Goal: Task Accomplishment & Management: Use online tool/utility

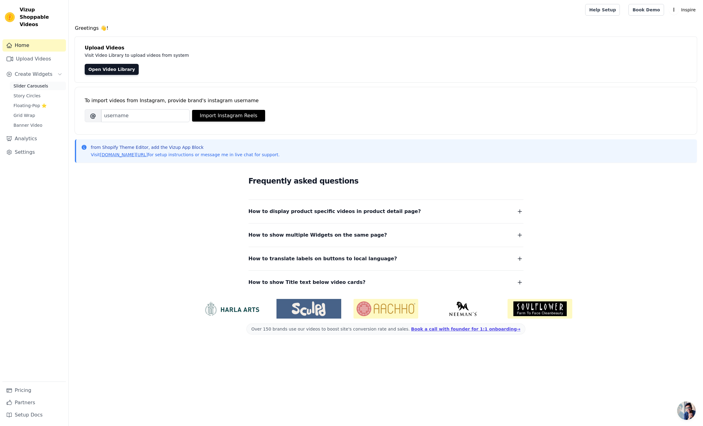
click at [21, 83] on span "Slider Carousels" at bounding box center [30, 86] width 35 height 6
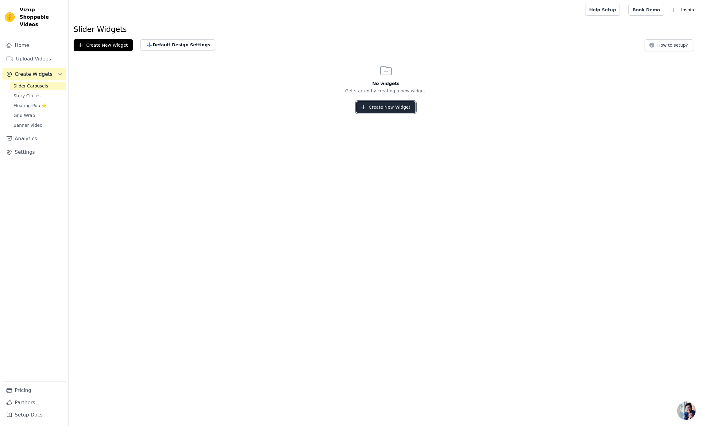
click at [372, 109] on button "Create New Widget" at bounding box center [385, 107] width 59 height 12
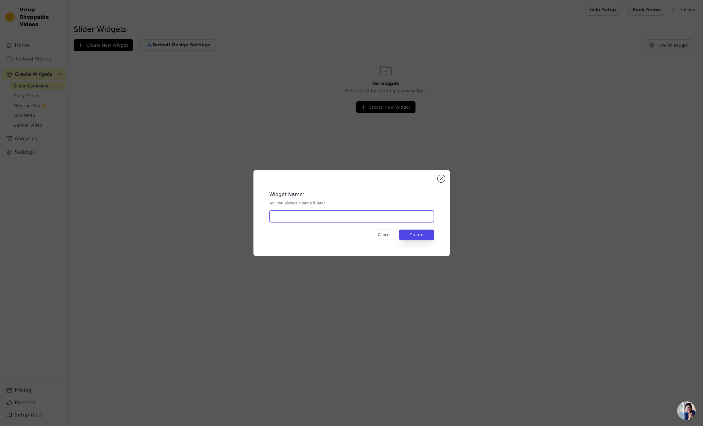
click at [293, 217] on input "text" at bounding box center [351, 216] width 164 height 12
type input "Carrousel"
click at [405, 235] on button "Create" at bounding box center [416, 234] width 35 height 10
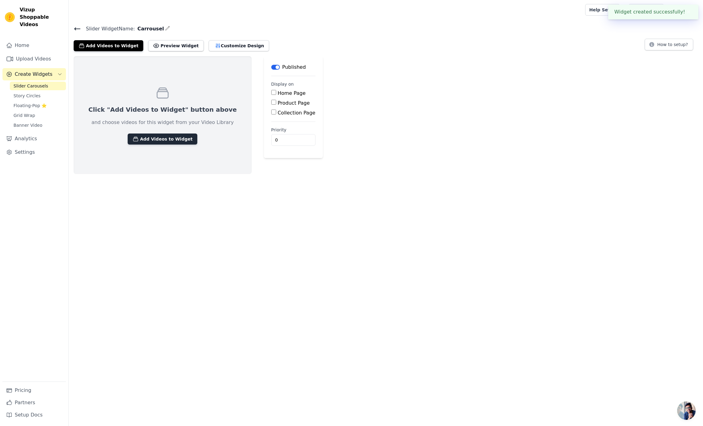
click at [163, 140] on button "Add Videos to Widget" at bounding box center [163, 138] width 70 height 11
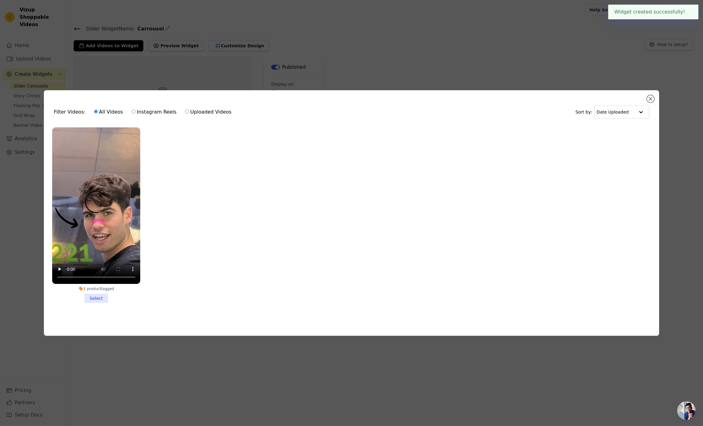
drag, startPoint x: 89, startPoint y: 305, endPoint x: 91, endPoint y: 302, distance: 3.2
click at [90, 304] on div "1 product tagged Select" at bounding box center [96, 215] width 95 height 182
click at [91, 302] on li "1 product tagged Select" at bounding box center [96, 214] width 88 height 175
click at [0, 0] on input "1 product tagged Select" at bounding box center [0, 0] width 0 height 0
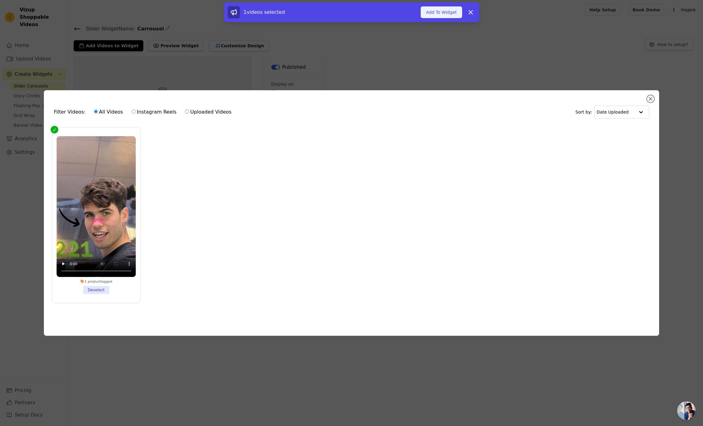
click at [437, 9] on button "Add To Widget" at bounding box center [441, 12] width 41 height 12
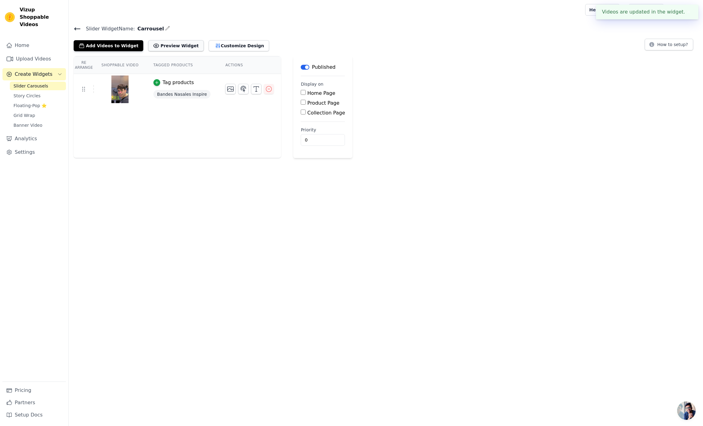
click at [170, 47] on button "Preview Widget" at bounding box center [175, 45] width 55 height 11
click at [161, 83] on button "Tag products" at bounding box center [173, 82] width 40 height 7
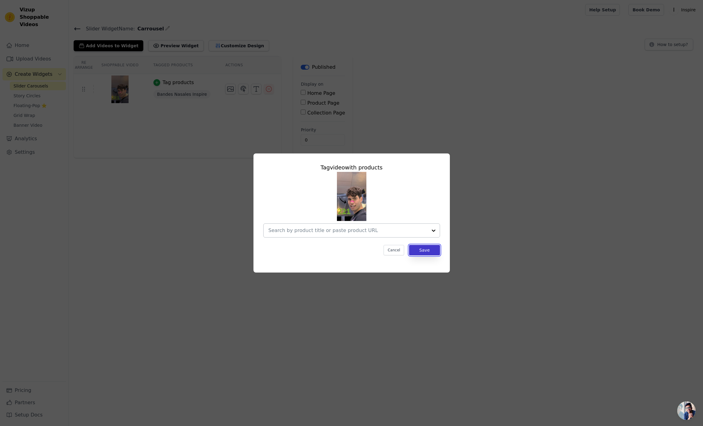
click at [421, 250] on button "Save" at bounding box center [424, 250] width 31 height 10
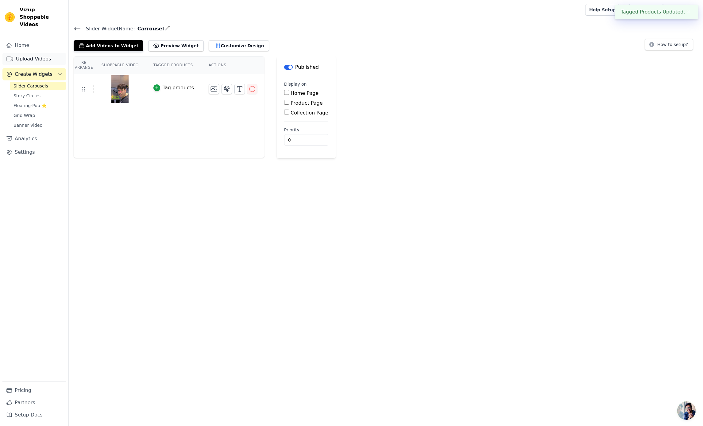
click at [29, 53] on link "Upload Videos" at bounding box center [33, 59] width 63 height 12
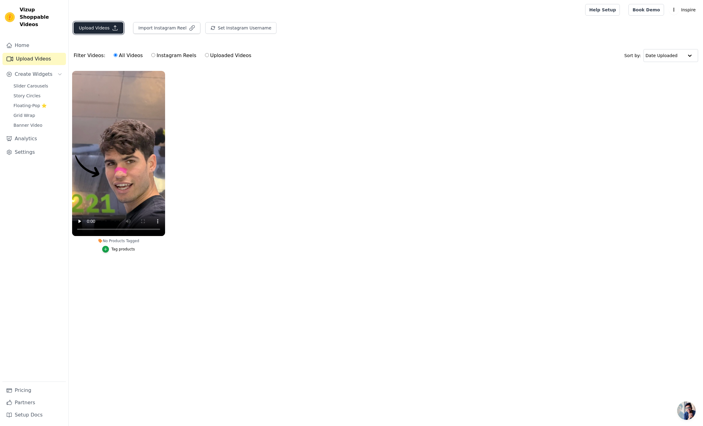
click at [98, 26] on button "Upload Videos" at bounding box center [99, 28] width 50 height 12
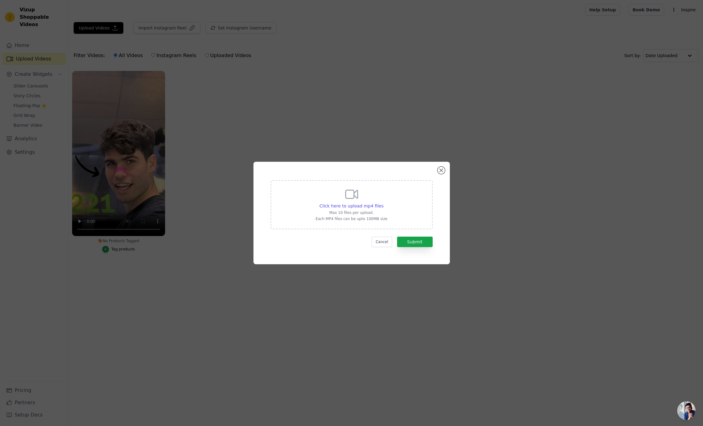
click at [370, 188] on div "Click here to upload mp4 files Max 10 files per upload. Each MP4 files can be u…" at bounding box center [351, 204] width 72 height 34
click at [383, 202] on input "Click here to upload mp4 files Max 10 files per upload. Each MP4 files can be u…" at bounding box center [383, 202] width 0 height 0
type input "C:\fakepath\UGC1.mp4"
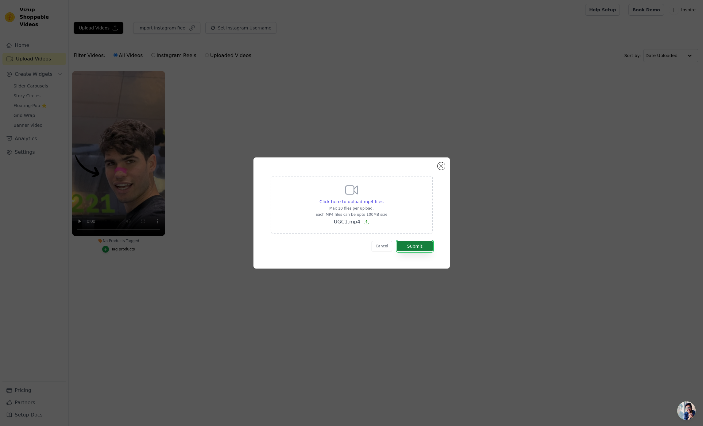
click at [422, 247] on button "Submit" at bounding box center [415, 246] width 36 height 10
click at [441, 166] on button "Close modal" at bounding box center [440, 165] width 7 height 7
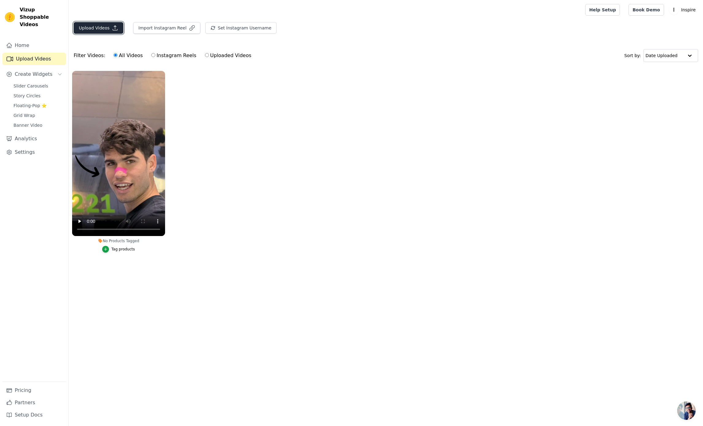
click at [91, 26] on button "Upload Videos" at bounding box center [99, 28] width 50 height 12
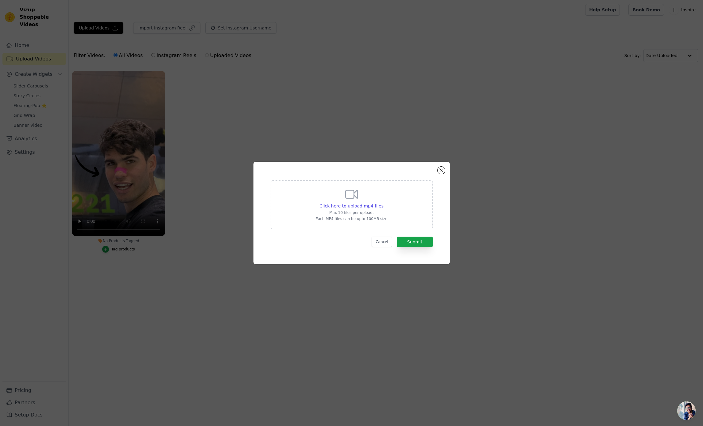
click at [343, 195] on div "Click here to upload mp4 files Max 10 files per upload. Each MP4 files can be u…" at bounding box center [351, 204] width 72 height 34
click at [383, 202] on input "Click here to upload mp4 files Max 10 files per upload. Each MP4 files can be u…" at bounding box center [383, 202] width 0 height 0
type input "C:\fakepath\Export vidéo Sept 20 2025 (1).mp4"
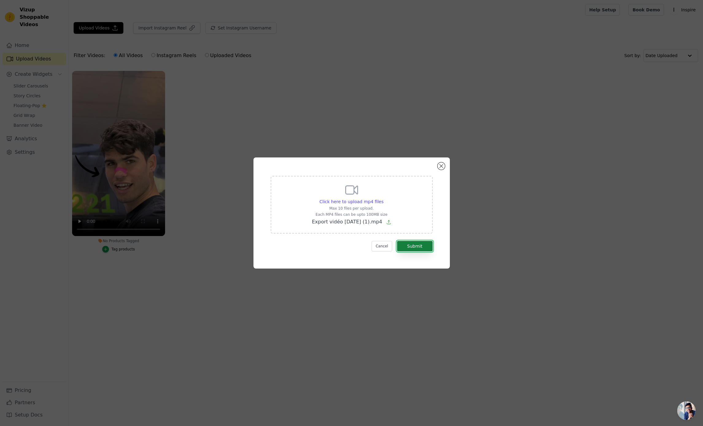
click at [406, 246] on button "Submit" at bounding box center [415, 246] width 36 height 10
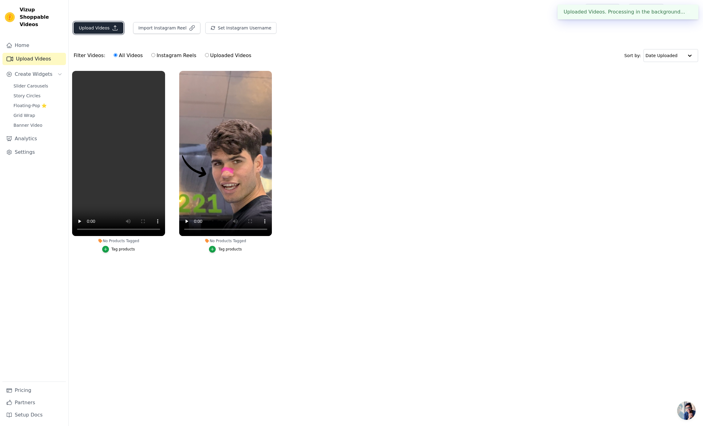
click at [112, 27] on icon "button" at bounding box center [115, 28] width 6 height 6
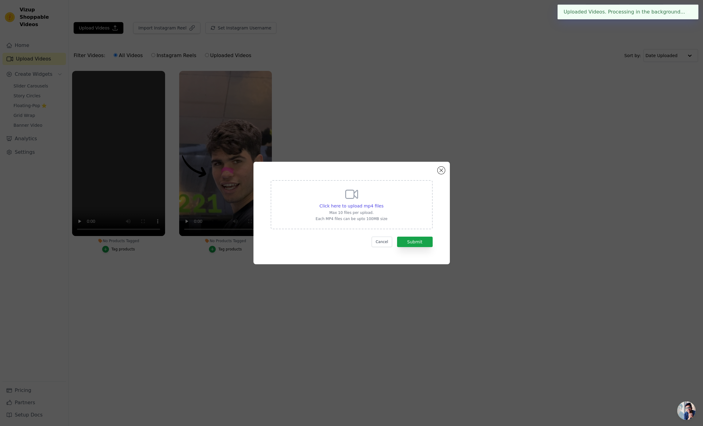
click at [310, 193] on div "Click here to upload mp4 files Max 10 files per upload. Each MP4 files can be u…" at bounding box center [352, 204] width 162 height 49
click at [383, 202] on input "Click here to upload mp4 files Max 10 files per upload. Each MP4 files can be u…" at bounding box center [383, 202] width 0 height 0
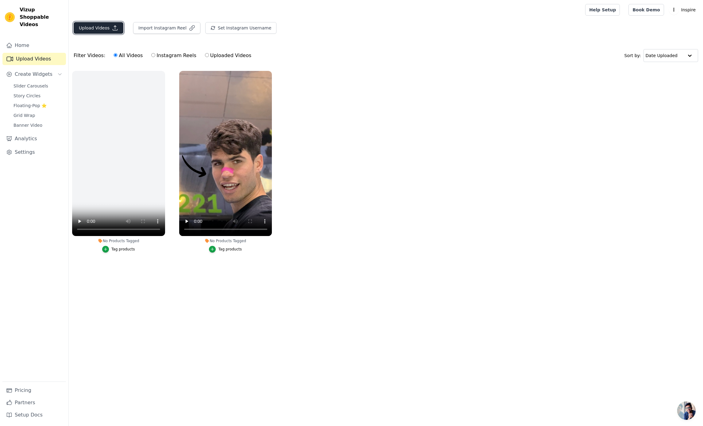
click at [102, 27] on button "Upload Videos" at bounding box center [99, 28] width 50 height 12
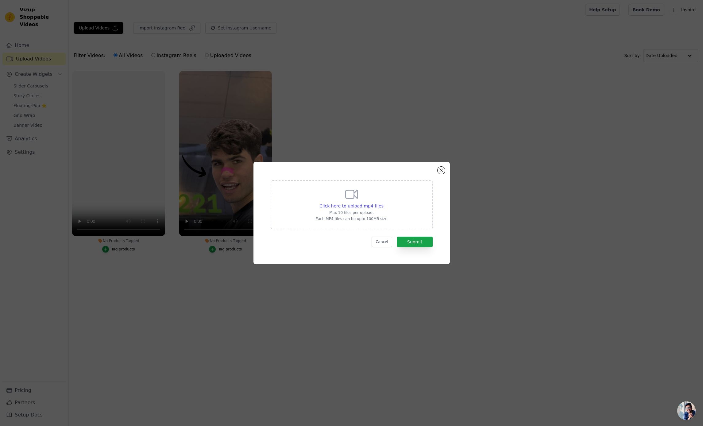
click at [334, 193] on div "Click here to upload mp4 files Max 10 files per upload. Each MP4 files can be u…" at bounding box center [351, 204] width 72 height 34
click at [383, 202] on input "Click here to upload mp4 files Max 10 files per upload. Each MP4 files can be u…" at bounding box center [383, 202] width 0 height 0
type input "C:\fakepath\Export vidéo [DATE].mp4"
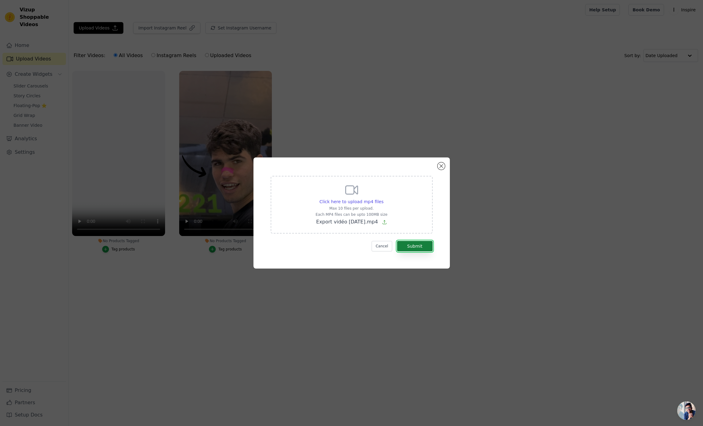
click at [415, 243] on button "Submit" at bounding box center [415, 246] width 36 height 10
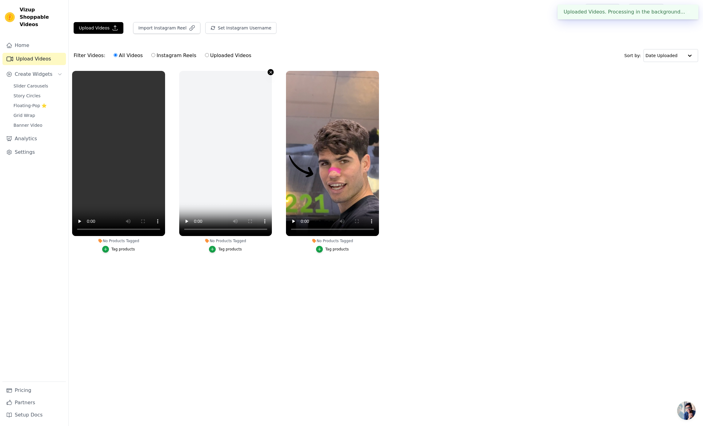
click at [270, 71] on icon "button" at bounding box center [270, 72] width 5 height 5
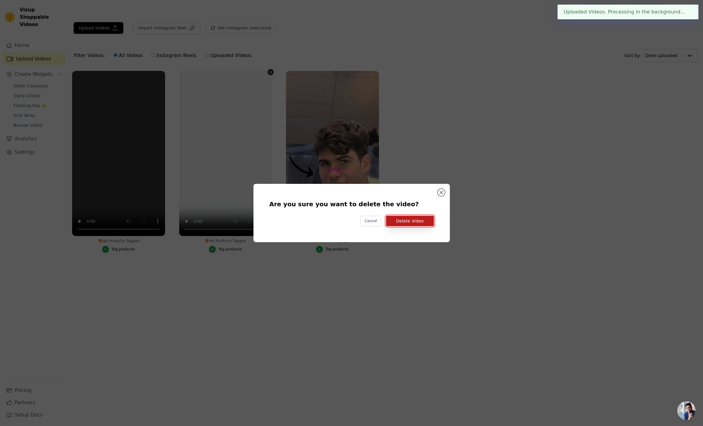
click at [405, 219] on button "Delete Video" at bounding box center [410, 221] width 48 height 10
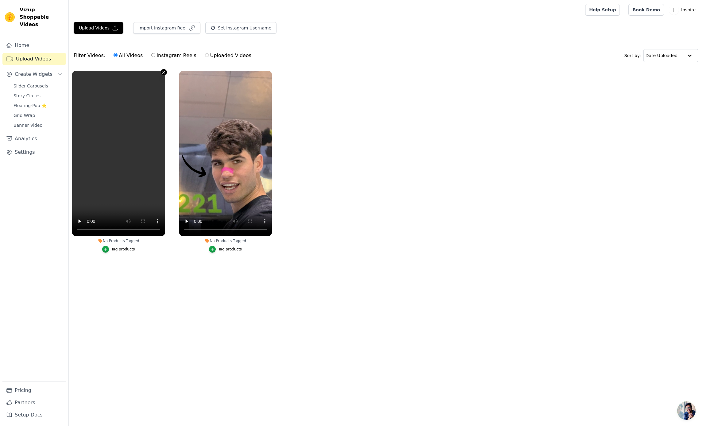
click at [164, 71] on icon "button" at bounding box center [163, 72] width 5 height 5
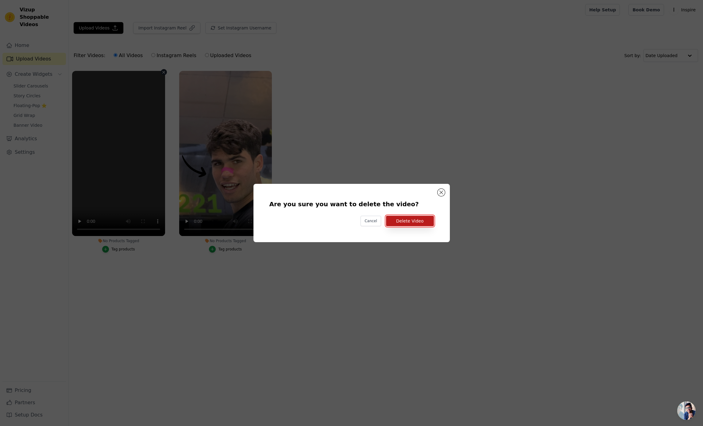
click at [407, 222] on button "Delete Video" at bounding box center [410, 221] width 48 height 10
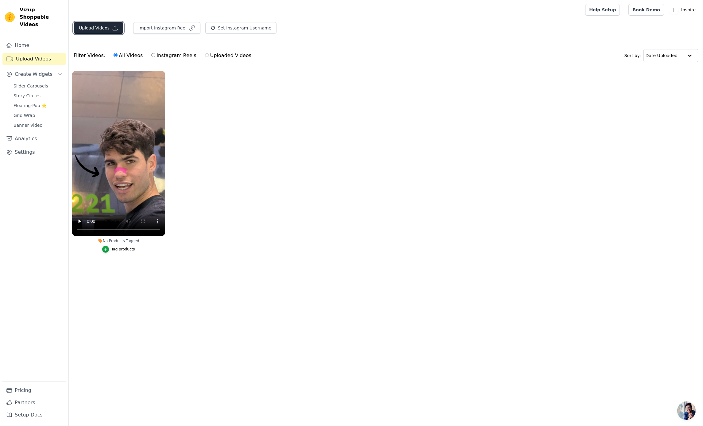
click at [112, 30] on icon "button" at bounding box center [115, 28] width 6 height 6
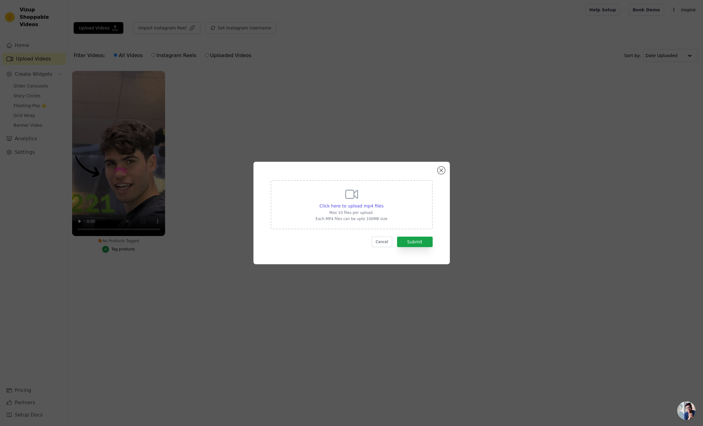
click at [392, 212] on div "Click here to upload mp4 files Max 10 files per upload. Each MP4 files can be u…" at bounding box center [352, 204] width 162 height 49
click at [383, 203] on input "Click here to upload mp4 files Max 10 files per upload. Each MP4 files can be u…" at bounding box center [383, 202] width 0 height 0
type input "C:\fakepath\Export vidéo Sept 20 2025 (1).mp4"
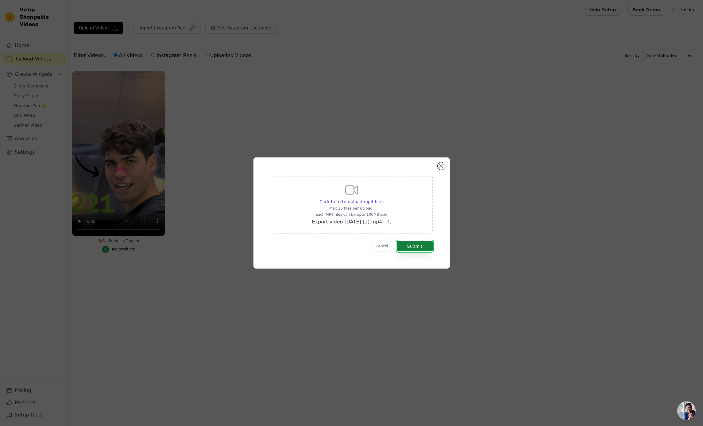
click at [405, 249] on button "Submit" at bounding box center [415, 246] width 36 height 10
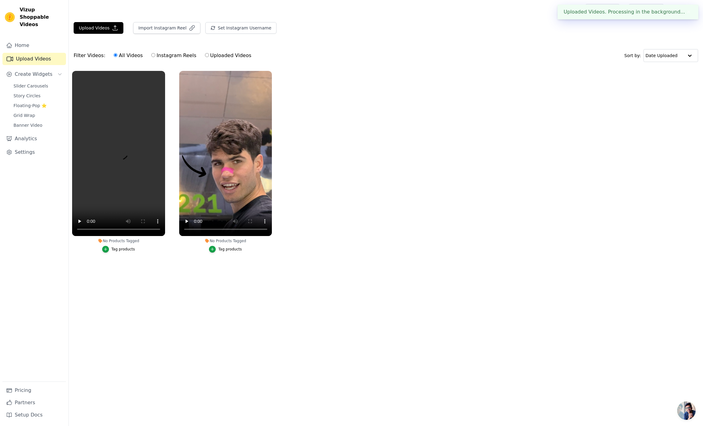
click at [364, 176] on ul "No Products Tagged Tag products No Products Tagged Tag products" at bounding box center [386, 167] width 634 height 201
click at [107, 22] on button "Upload Videos" at bounding box center [99, 28] width 50 height 12
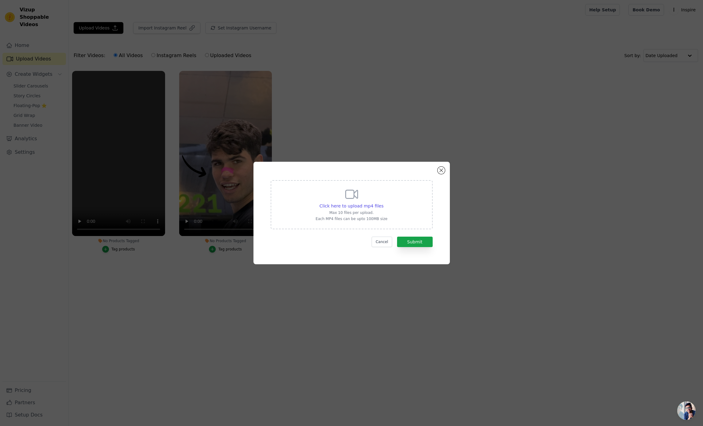
click at [357, 197] on icon at bounding box center [351, 194] width 12 height 8
click at [383, 202] on input "Click here to upload mp4 files Max 10 files per upload. Each MP4 files can be u…" at bounding box center [383, 202] width 0 height 0
type input "C:\fakepath\Export vidéo Sept 20 2025.mp4"
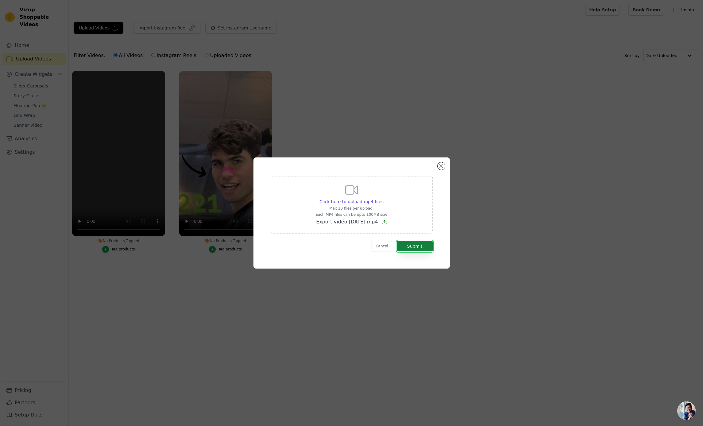
click at [417, 250] on button "Submit" at bounding box center [415, 246] width 36 height 10
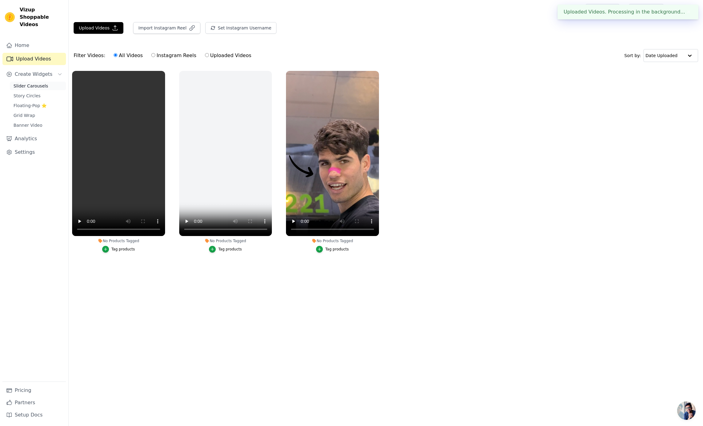
click at [30, 83] on span "Slider Carousels" at bounding box center [30, 86] width 35 height 6
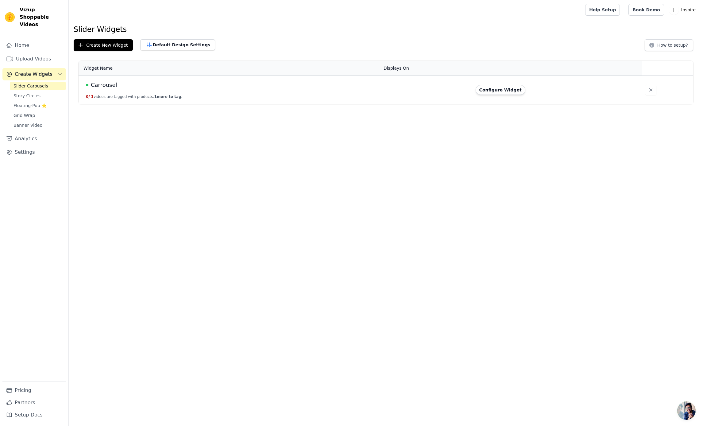
click at [481, 95] on td "Configure Widget" at bounding box center [557, 90] width 170 height 29
click at [486, 90] on button "Configure Widget" at bounding box center [500, 90] width 50 height 10
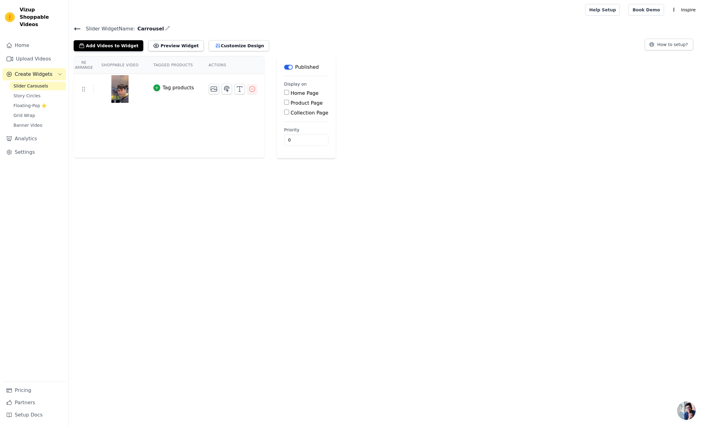
click at [139, 117] on div "Re Arrange Shoppable Video Tagged Products Actions Tag products" at bounding box center [169, 107] width 191 height 102
click at [110, 48] on button "Add Videos to Widget" at bounding box center [109, 45] width 70 height 11
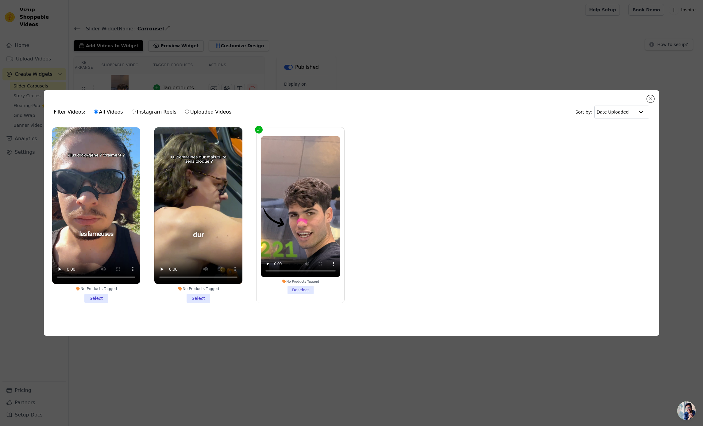
click at [203, 299] on li "No Products Tagged Select" at bounding box center [198, 214] width 88 height 175
click at [0, 0] on input "No Products Tagged Select" at bounding box center [0, 0] width 0 height 0
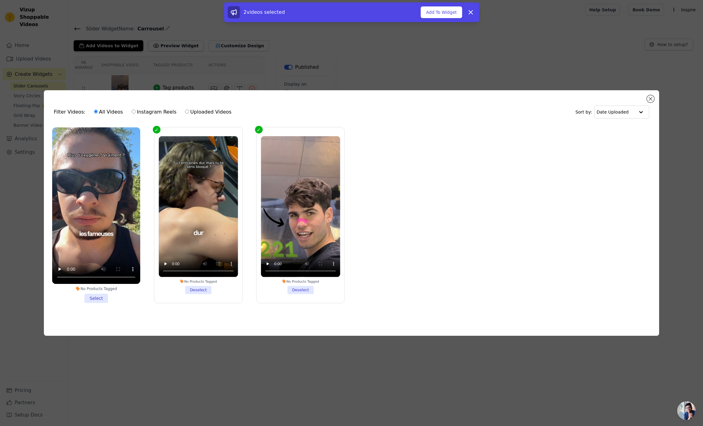
click at [102, 298] on li "No Products Tagged Select" at bounding box center [96, 214] width 88 height 175
click at [0, 0] on input "No Products Tagged Select" at bounding box center [0, 0] width 0 height 0
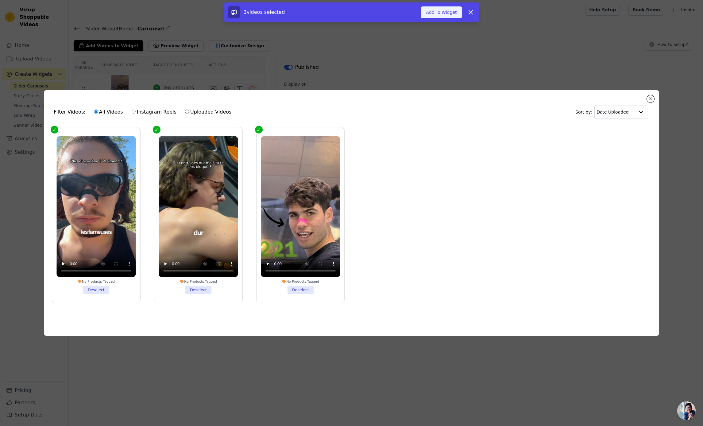
click at [431, 15] on button "Add To Widget" at bounding box center [441, 12] width 41 height 12
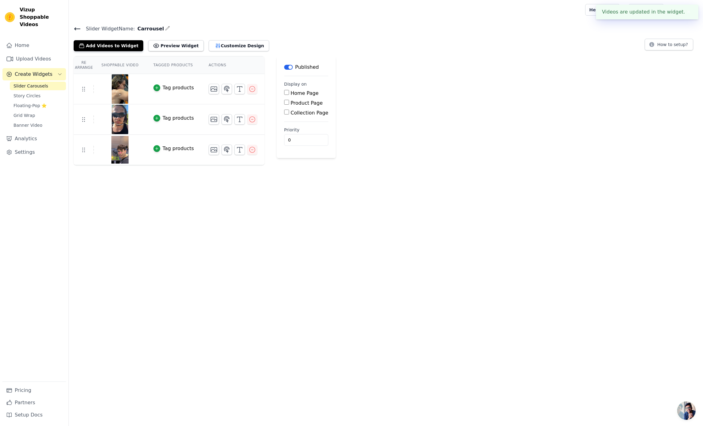
click at [293, 104] on label "Product Page" at bounding box center [306, 103] width 32 height 6
click at [289, 104] on input "Product Page" at bounding box center [286, 102] width 5 height 5
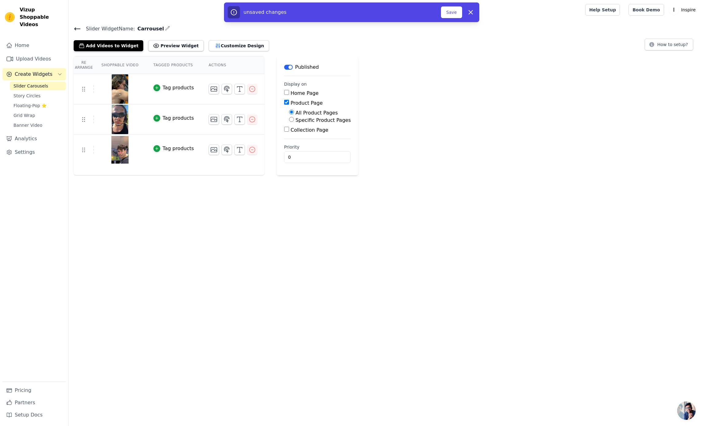
click at [297, 103] on label "Product Page" at bounding box center [306, 103] width 32 height 6
click at [289, 103] on input "Product Page" at bounding box center [286, 102] width 5 height 5
checkbox input "false"
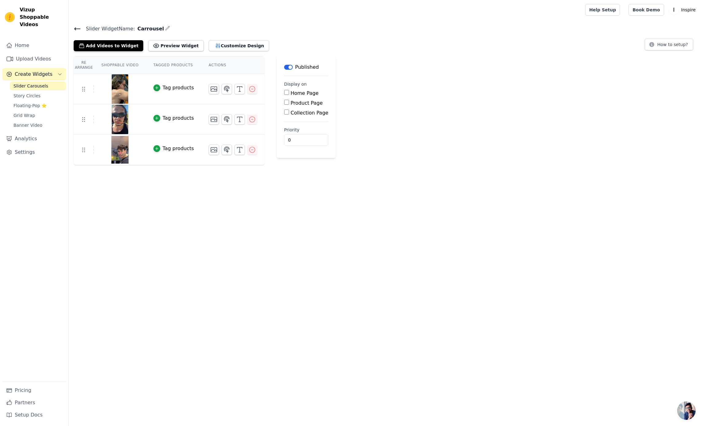
click at [425, 104] on div "Re Arrange Shoppable Video Tagged Products Actions Tag products Tag products Ta…" at bounding box center [386, 110] width 634 height 109
click at [76, 30] on icon at bounding box center [77, 28] width 7 height 7
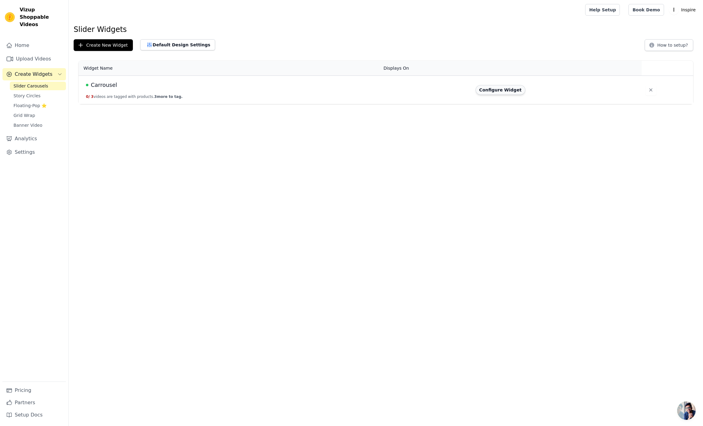
click at [501, 90] on button "Configure Widget" at bounding box center [500, 90] width 50 height 10
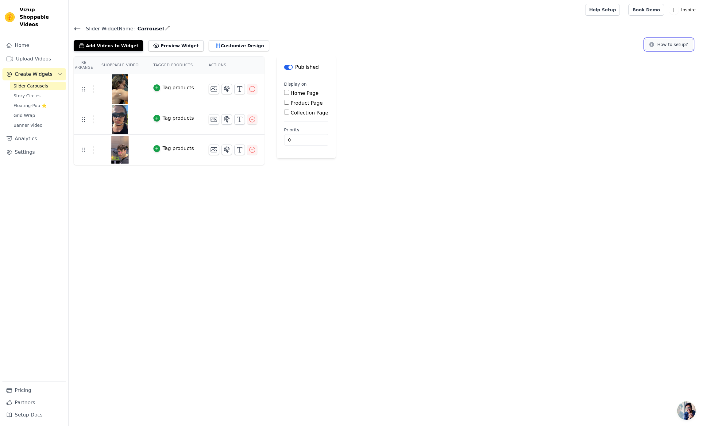
click at [660, 46] on button "How to setup?" at bounding box center [668, 45] width 48 height 12
click at [215, 90] on icon "button" at bounding box center [214, 89] width 6 height 5
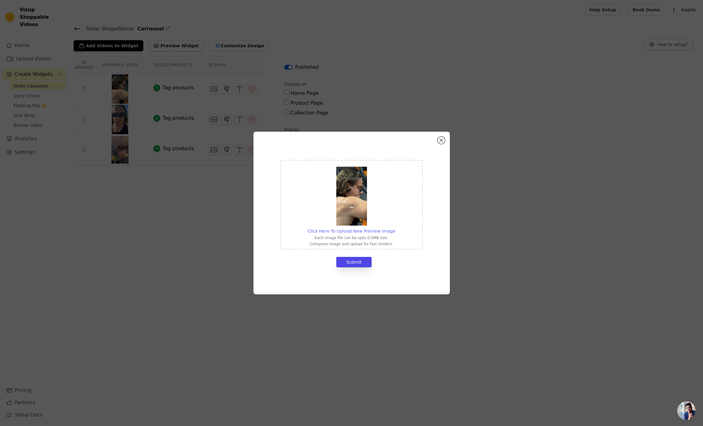
click at [338, 229] on span "Click Here To Upload New Preview Image" at bounding box center [352, 231] width 88 height 5
click at [395, 228] on input "Click Here To Upload New Preview Image Each image file can be upto 0.5MB size. …" at bounding box center [395, 228] width 0 height 0
click at [441, 143] on button "Close modal" at bounding box center [440, 139] width 7 height 7
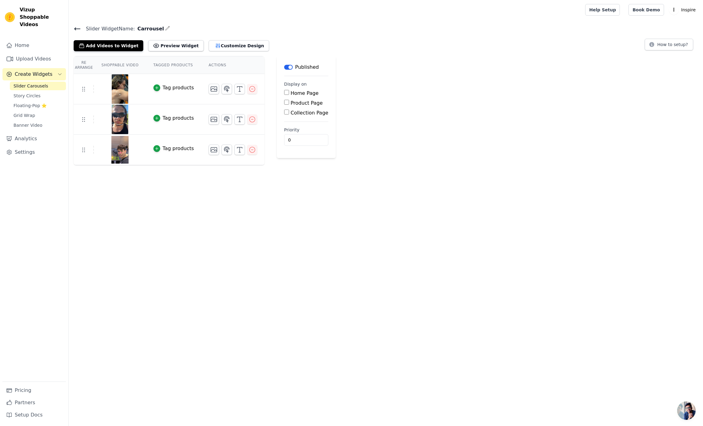
click at [387, 155] on div "Re Arrange Shoppable Video Tagged Products Actions Tag products Tag products Ta…" at bounding box center [386, 110] width 634 height 109
click at [212, 45] on button "Customize Design" at bounding box center [239, 45] width 60 height 11
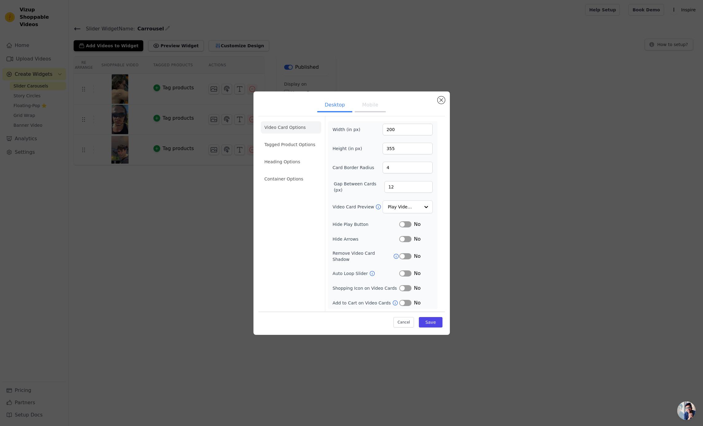
click at [479, 192] on div "Desktop Mobile Video Card Options Tagged Product Options Heading Options Contai…" at bounding box center [351, 213] width 683 height 263
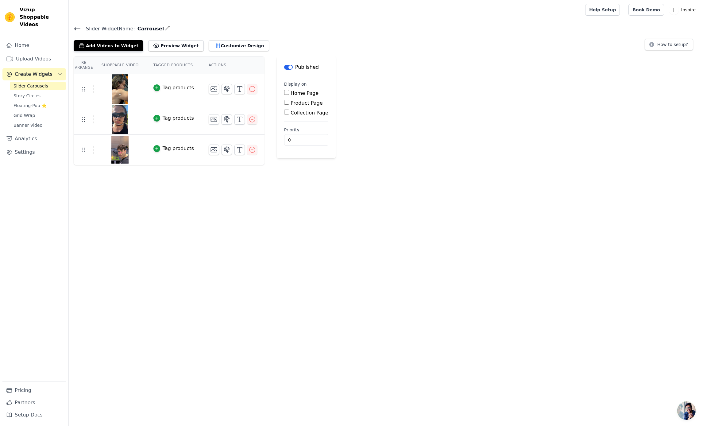
click at [77, 30] on icon at bounding box center [77, 28] width 7 height 7
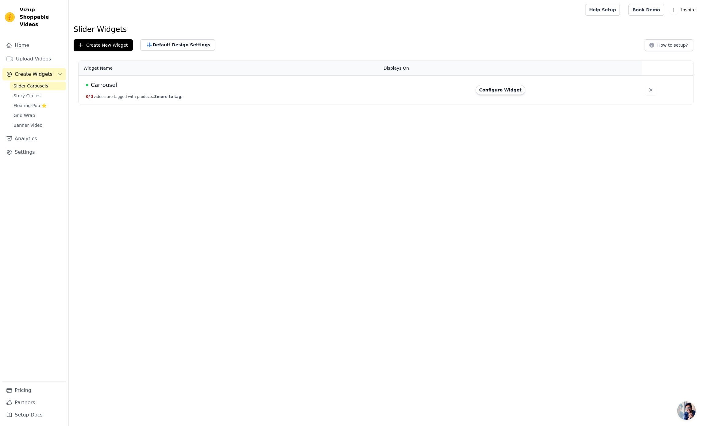
click at [93, 77] on td "Carrousel 0 / 3 videos are tagged with products. 3 more to tag." at bounding box center [229, 90] width 301 height 29
click at [98, 82] on span "Carrousel" at bounding box center [104, 85] width 26 height 9
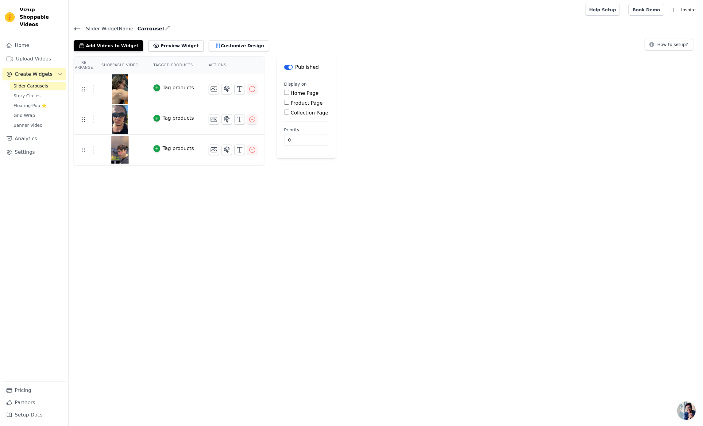
click at [292, 103] on label "Product Page" at bounding box center [306, 103] width 32 height 6
click at [289, 103] on input "Product Page" at bounding box center [286, 102] width 5 height 5
checkbox input "true"
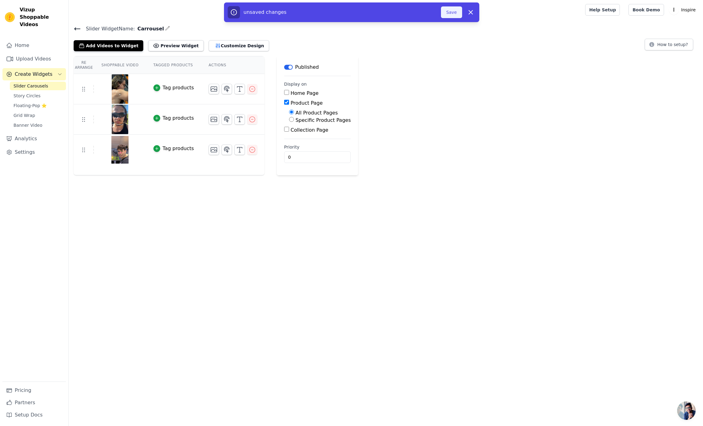
click at [455, 10] on button "Save" at bounding box center [451, 12] width 21 height 12
click at [219, 43] on button "Customize Design" at bounding box center [239, 45] width 60 height 11
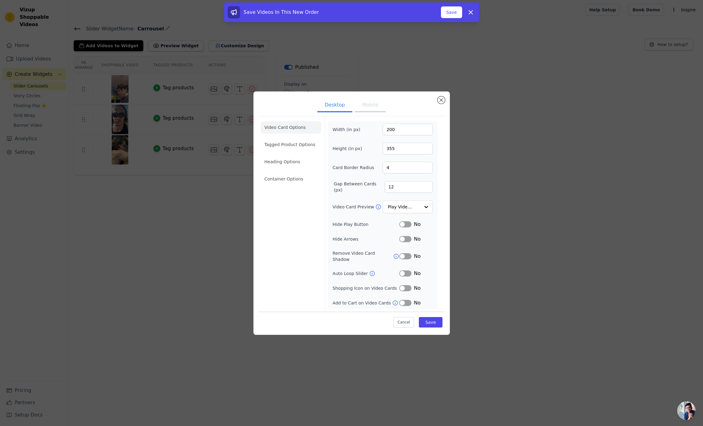
click at [405, 227] on button "Label" at bounding box center [405, 224] width 12 height 6
click at [398, 211] on input "Video Card Preview" at bounding box center [404, 207] width 32 height 12
click at [376, 210] on icon at bounding box center [378, 207] width 6 height 6
click at [373, 112] on button "Mobile" at bounding box center [370, 105] width 31 height 13
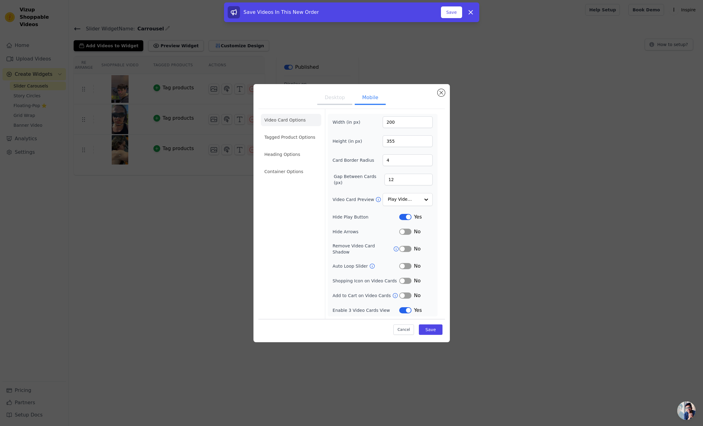
click at [330, 101] on button "Desktop" at bounding box center [334, 97] width 35 height 13
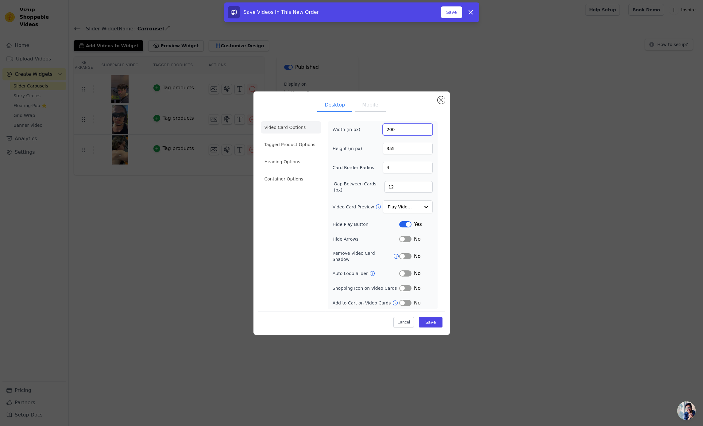
click at [405, 135] on input "200" at bounding box center [407, 130] width 50 height 12
click at [434, 322] on button "Save" at bounding box center [430, 322] width 23 height 10
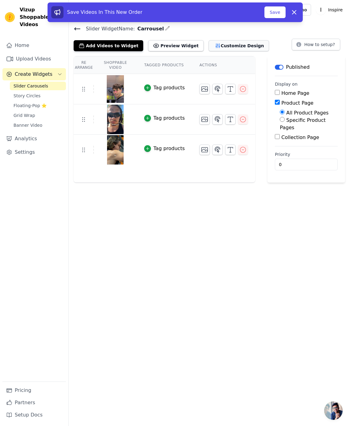
click at [217, 46] on button "Customize Design" at bounding box center [239, 45] width 60 height 11
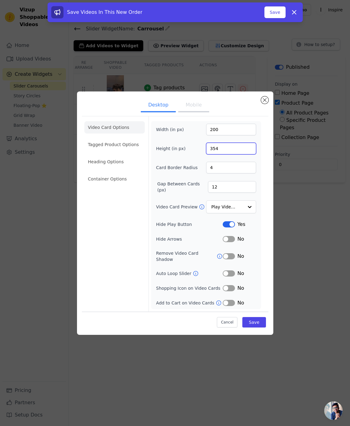
click at [250, 154] on input "354" at bounding box center [231, 149] width 50 height 12
click at [250, 154] on input "353" at bounding box center [231, 149] width 50 height 12
click at [250, 154] on input "352" at bounding box center [231, 149] width 50 height 12
click at [250, 154] on input "302" at bounding box center [231, 149] width 50 height 12
click at [250, 154] on input "301" at bounding box center [231, 149] width 50 height 12
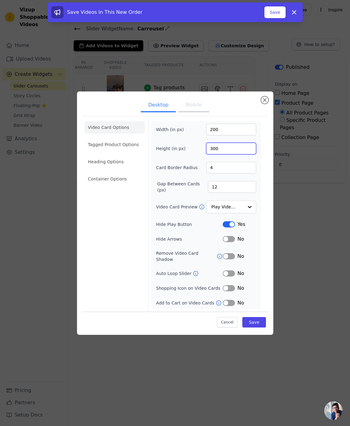
type input "300"
click at [250, 154] on input "300" at bounding box center [231, 149] width 50 height 12
click at [253, 321] on button "Save" at bounding box center [253, 322] width 23 height 10
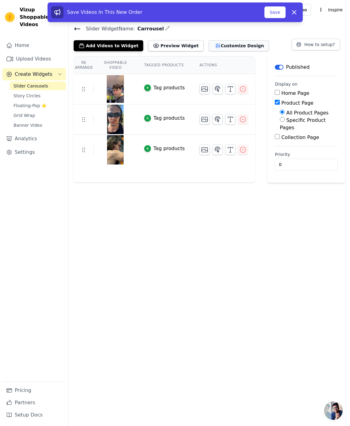
click at [225, 46] on button "Customize Design" at bounding box center [239, 45] width 60 height 11
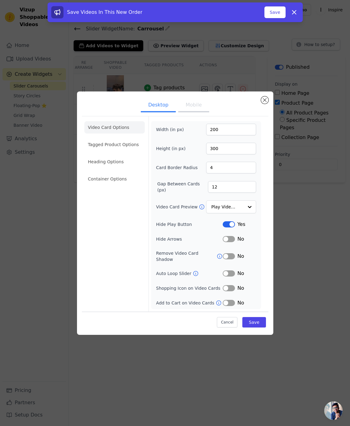
click at [229, 227] on button "Label" at bounding box center [229, 224] width 12 height 6
click at [229, 242] on button "Label" at bounding box center [229, 239] width 12 height 6
click at [228, 300] on button "Label" at bounding box center [229, 303] width 12 height 6
click at [115, 160] on li "Heading Options" at bounding box center [114, 162] width 60 height 12
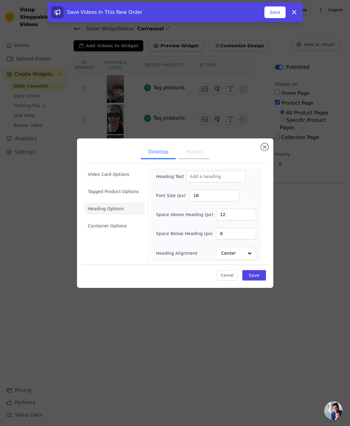
click at [116, 198] on ul "Video Card Options Tagged Product Options Heading Options Container Options" at bounding box center [114, 200] width 60 height 69
click at [117, 192] on li "Tagged Product Options" at bounding box center [114, 191] width 60 height 12
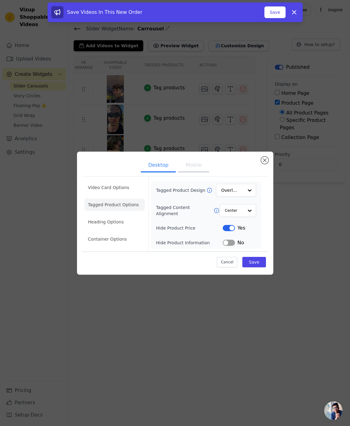
click at [110, 231] on ul "Video Card Options Tagged Product Options Heading Options Container Options" at bounding box center [114, 213] width 60 height 69
click at [108, 236] on li "Container Options" at bounding box center [114, 239] width 60 height 12
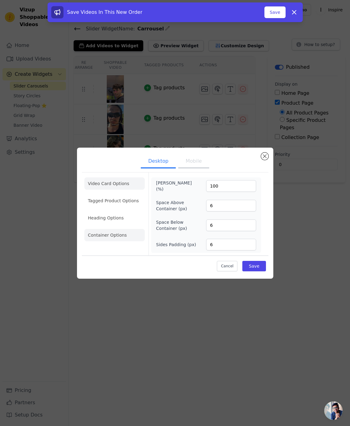
click at [119, 186] on li "Video Card Options" at bounding box center [114, 183] width 60 height 12
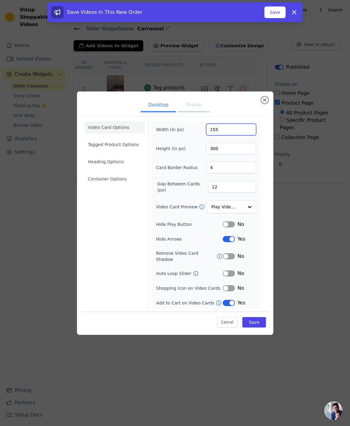
click at [251, 134] on input "155" at bounding box center [231, 130] width 50 height 12
click at [250, 130] on input "156" at bounding box center [231, 130] width 50 height 12
click at [247, 135] on input "156" at bounding box center [231, 130] width 50 height 12
click at [249, 135] on input "155" at bounding box center [231, 130] width 50 height 12
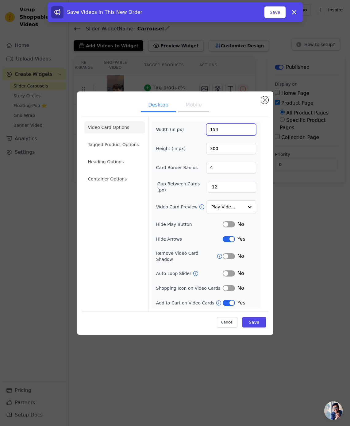
click at [249, 135] on input "154" at bounding box center [231, 130] width 50 height 12
click at [249, 135] on input "153" at bounding box center [231, 130] width 50 height 12
click at [249, 135] on input "152" at bounding box center [231, 130] width 50 height 12
click at [249, 135] on input "151" at bounding box center [231, 130] width 50 height 12
click at [249, 135] on input "150" at bounding box center [231, 130] width 50 height 12
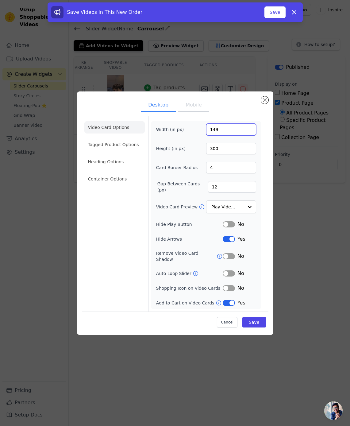
click at [249, 135] on input "149" at bounding box center [231, 130] width 50 height 12
click at [249, 135] on input "148" at bounding box center [231, 130] width 50 height 12
click at [249, 129] on input "149" at bounding box center [231, 130] width 50 height 12
type input "150"
click at [249, 129] on input "150" at bounding box center [231, 130] width 50 height 12
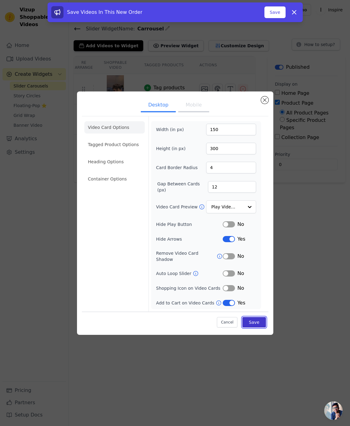
click at [257, 318] on button "Save" at bounding box center [253, 322] width 23 height 10
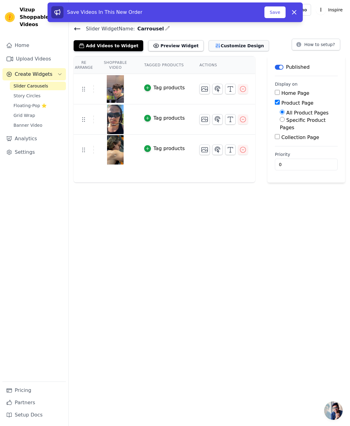
click at [217, 44] on button "Customize Design" at bounding box center [239, 45] width 60 height 11
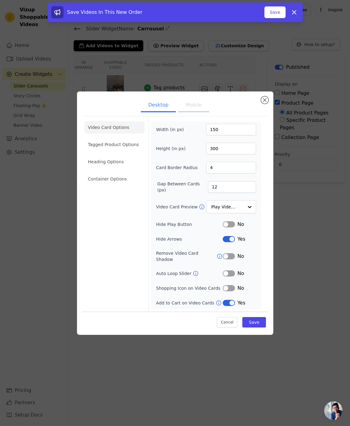
click at [201, 112] on button "Mobile" at bounding box center [193, 105] width 31 height 13
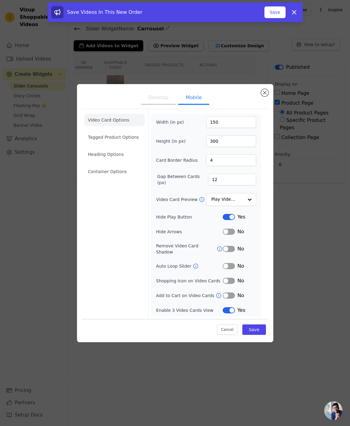
click at [163, 105] on button "Desktop" at bounding box center [158, 97] width 35 height 13
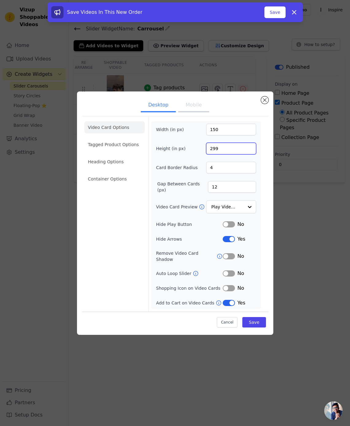
click at [251, 152] on input "299" at bounding box center [231, 149] width 50 height 12
click at [251, 152] on input "298" at bounding box center [231, 149] width 50 height 12
click at [251, 152] on input "297" at bounding box center [231, 149] width 50 height 12
click at [251, 152] on input "296" at bounding box center [231, 149] width 50 height 12
click at [251, 152] on input "288" at bounding box center [231, 149] width 50 height 12
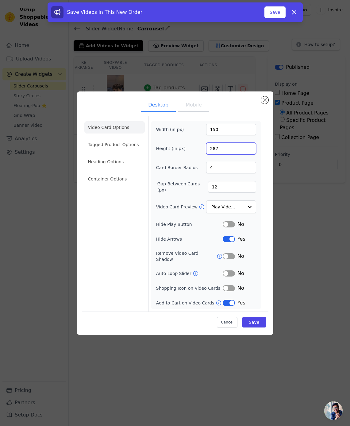
click at [251, 152] on input "287" at bounding box center [231, 149] width 50 height 12
click at [251, 152] on input "286" at bounding box center [231, 149] width 50 height 12
click at [251, 152] on input "285" at bounding box center [231, 149] width 50 height 12
click at [251, 152] on input "284" at bounding box center [231, 149] width 50 height 12
click at [251, 152] on input "283" at bounding box center [231, 149] width 50 height 12
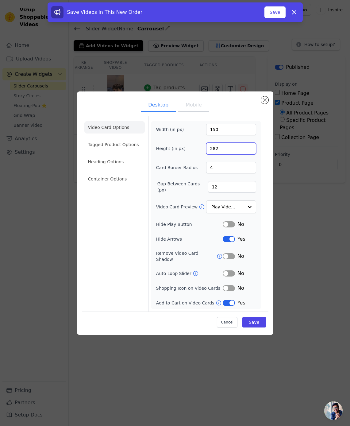
click at [251, 152] on input "282" at bounding box center [231, 149] width 50 height 12
click at [251, 152] on input "281" at bounding box center [231, 149] width 50 height 12
click at [251, 152] on input "280" at bounding box center [231, 149] width 50 height 12
click at [248, 151] on input "279" at bounding box center [231, 149] width 50 height 12
click at [248, 151] on input "278" at bounding box center [231, 149] width 50 height 12
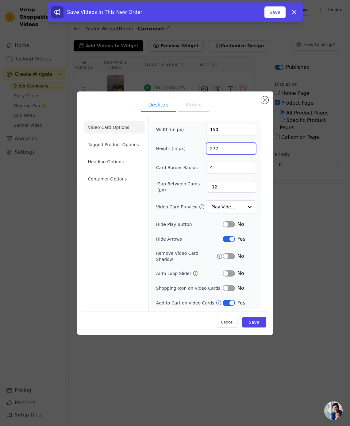
click at [248, 151] on input "277" at bounding box center [231, 149] width 50 height 12
click at [248, 151] on input "276" at bounding box center [231, 149] width 50 height 12
click at [248, 151] on input "275" at bounding box center [231, 149] width 50 height 12
click at [248, 151] on input "274" at bounding box center [231, 149] width 50 height 12
click at [248, 151] on input "273" at bounding box center [231, 149] width 50 height 12
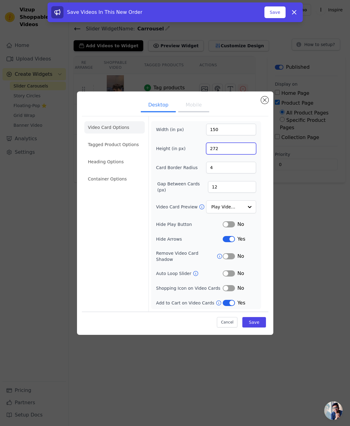
click at [248, 151] on input "272" at bounding box center [231, 149] width 50 height 12
click at [248, 151] on input "271" at bounding box center [231, 149] width 50 height 12
click at [250, 148] on input "272" at bounding box center [231, 149] width 50 height 12
click at [250, 148] on input "273" at bounding box center [231, 149] width 50 height 12
click at [250, 148] on input "274" at bounding box center [231, 149] width 50 height 12
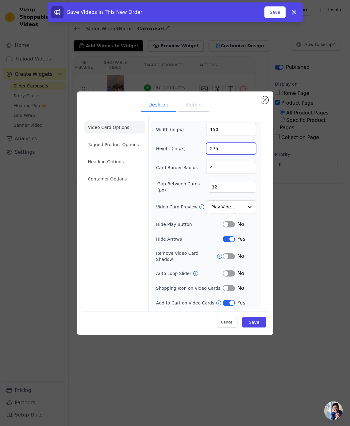
type input "275"
click at [250, 148] on input "275" at bounding box center [231, 149] width 50 height 12
click at [249, 169] on input "5" at bounding box center [231, 168] width 50 height 12
click at [249, 169] on input "6" at bounding box center [231, 168] width 50 height 12
click at [249, 169] on input "7" at bounding box center [231, 168] width 50 height 12
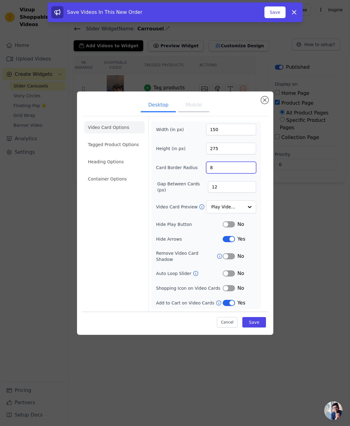
click at [249, 168] on input "8" at bounding box center [231, 168] width 50 height 12
click at [249, 168] on input "9" at bounding box center [231, 168] width 50 height 12
type input "10"
click at [249, 168] on input "10" at bounding box center [231, 168] width 50 height 12
click at [257, 318] on button "Save" at bounding box center [253, 322] width 23 height 10
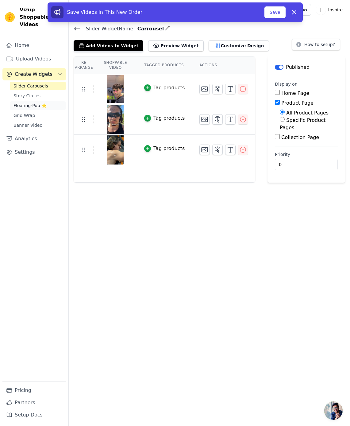
click at [32, 102] on span "Floating-Pop ⭐" at bounding box center [29, 105] width 33 height 6
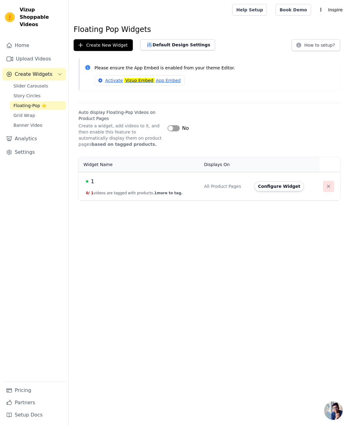
click at [327, 183] on icon "button" at bounding box center [328, 186] width 6 height 6
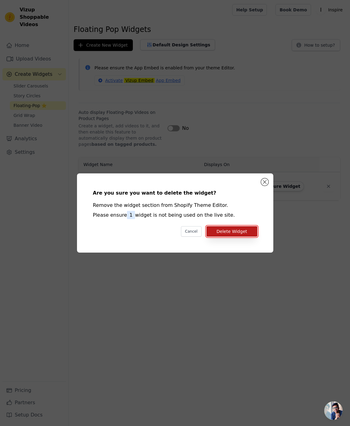
click at [244, 232] on button "Delete Widget" at bounding box center [231, 231] width 51 height 10
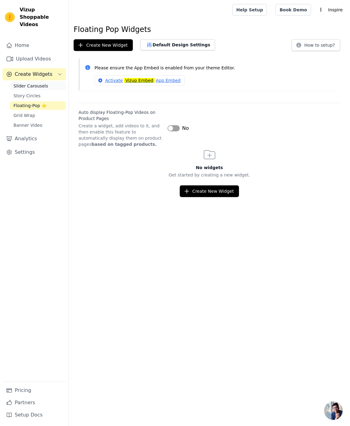
click at [31, 83] on span "Slider Carousels" at bounding box center [30, 86] width 35 height 6
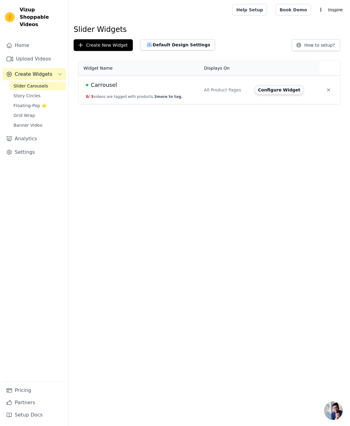
click at [271, 91] on button "Configure Widget" at bounding box center [279, 90] width 50 height 10
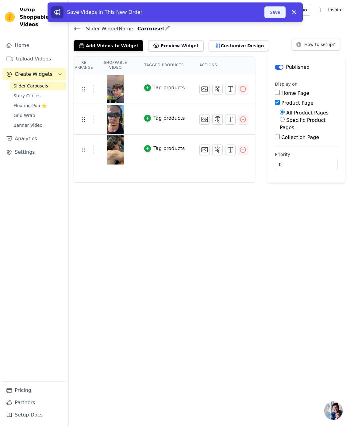
click at [275, 13] on button "Save" at bounding box center [274, 12] width 21 height 12
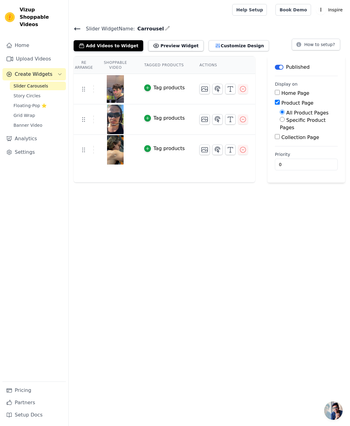
click at [106, 183] on html "Vizup Shoppable Videos Home Upload Videos Create Widgets Slider Carousels Story…" at bounding box center [175, 91] width 350 height 183
